Goal: Information Seeking & Learning: Compare options

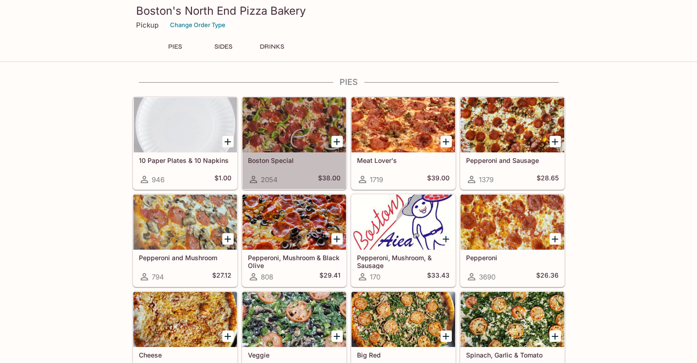
click at [307, 132] on div at bounding box center [295, 124] width 104 height 55
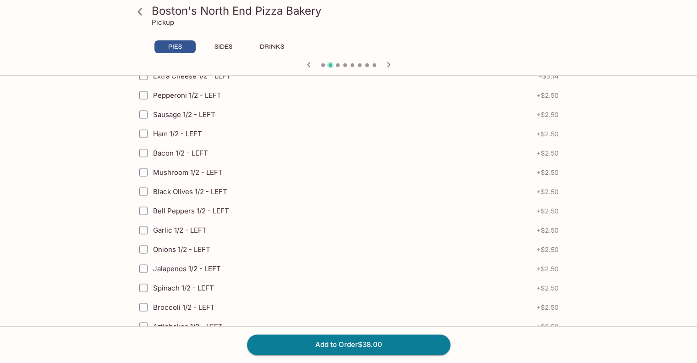
scroll to position [1788, 0]
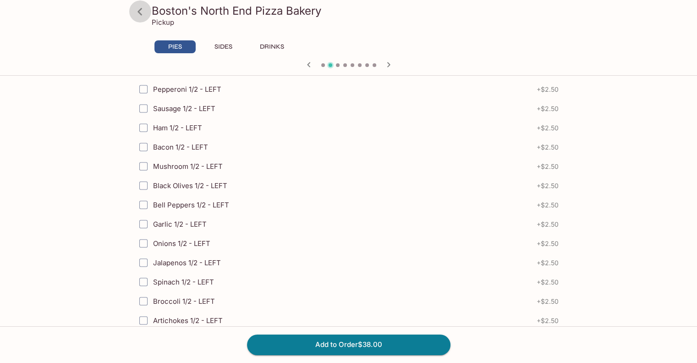
click at [138, 15] on icon at bounding box center [140, 12] width 16 height 16
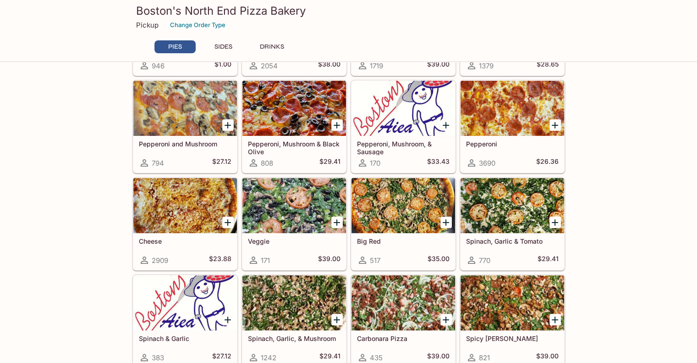
scroll to position [92, 0]
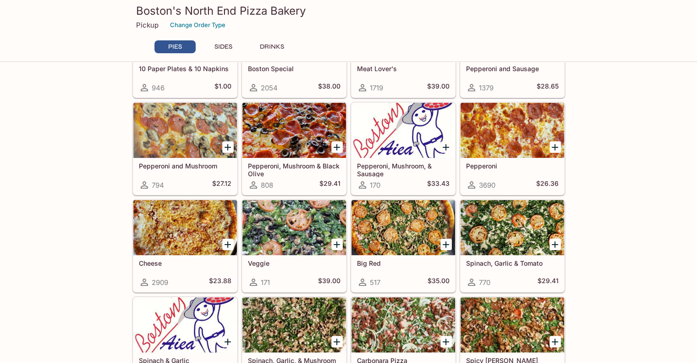
click at [405, 229] on div at bounding box center [404, 227] width 104 height 55
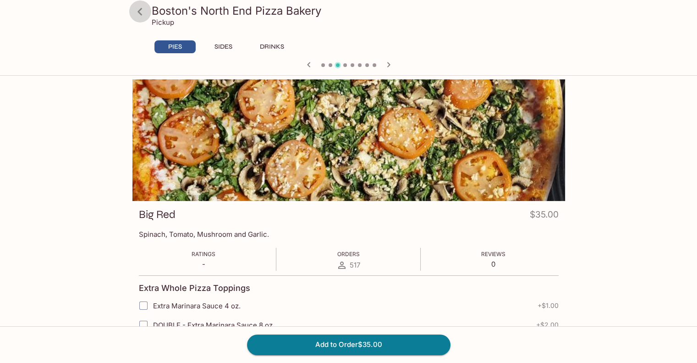
click at [140, 11] on icon at bounding box center [140, 12] width 16 height 16
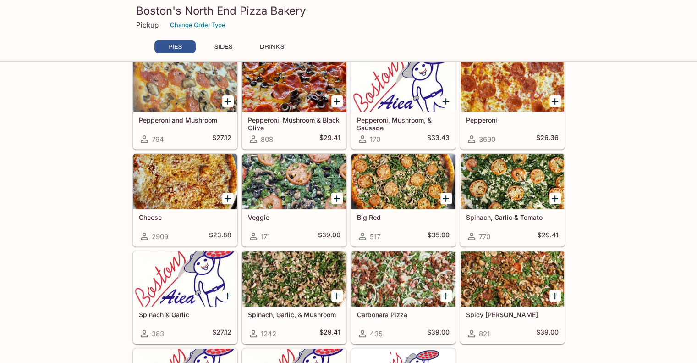
scroll to position [183, 0]
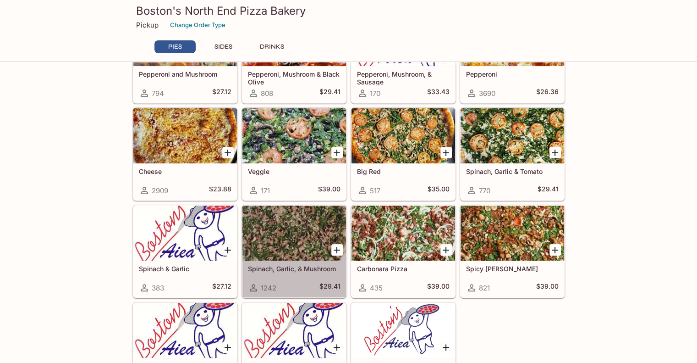
click at [293, 231] on div at bounding box center [295, 232] width 104 height 55
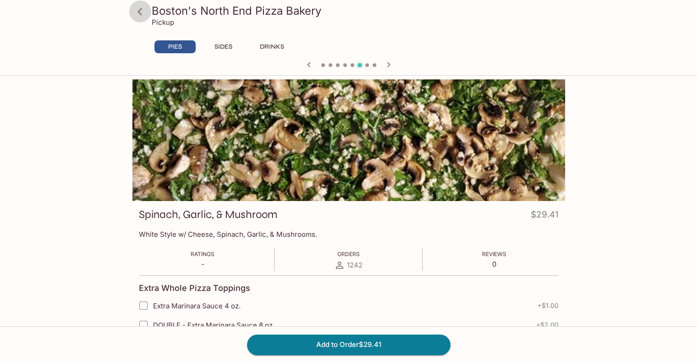
click at [138, 11] on icon at bounding box center [140, 11] width 5 height 7
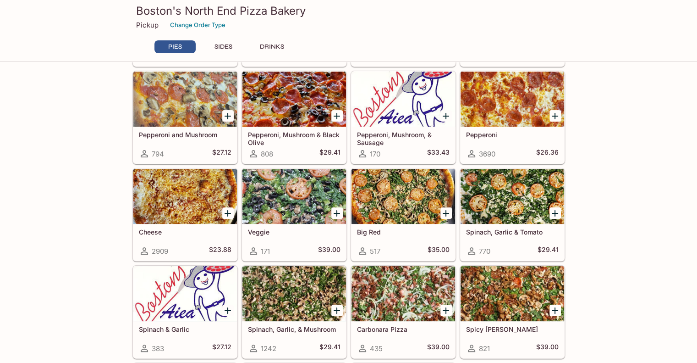
scroll to position [138, 0]
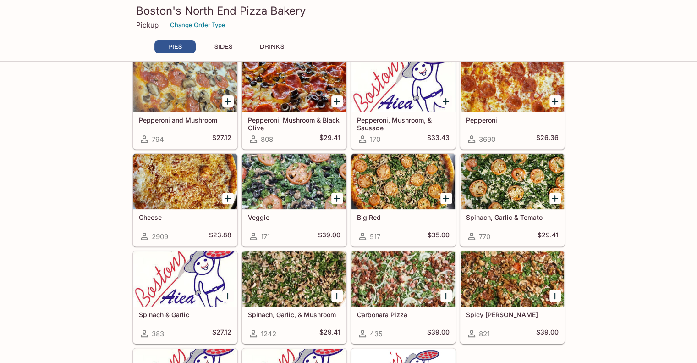
click at [506, 191] on div at bounding box center [513, 181] width 104 height 55
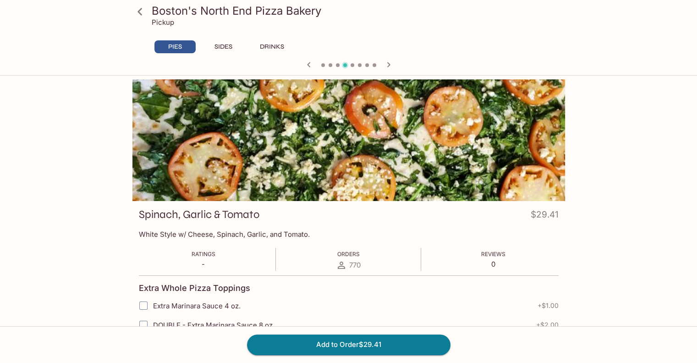
click at [138, 13] on icon at bounding box center [140, 12] width 16 height 16
